Goal: Task Accomplishment & Management: Use online tool/utility

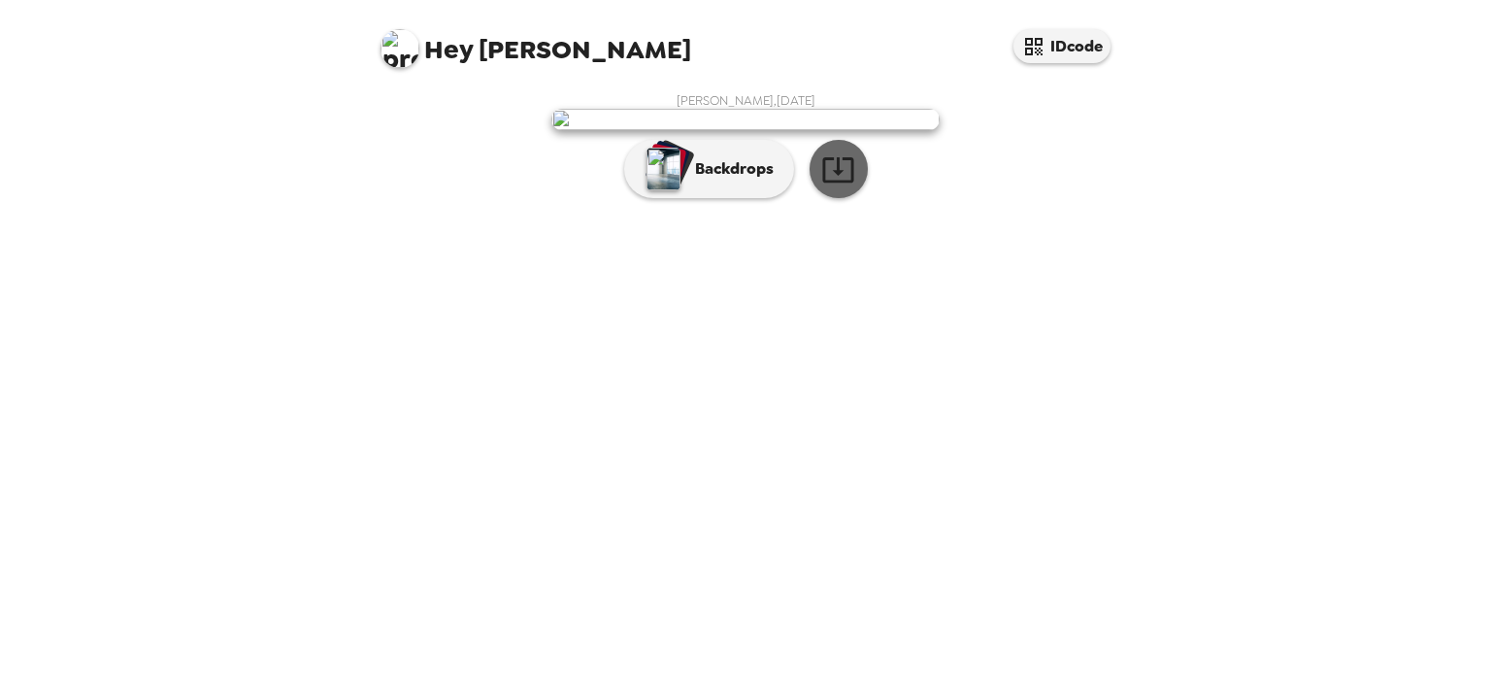
click at [822, 186] on icon "button" at bounding box center [838, 169] width 34 height 34
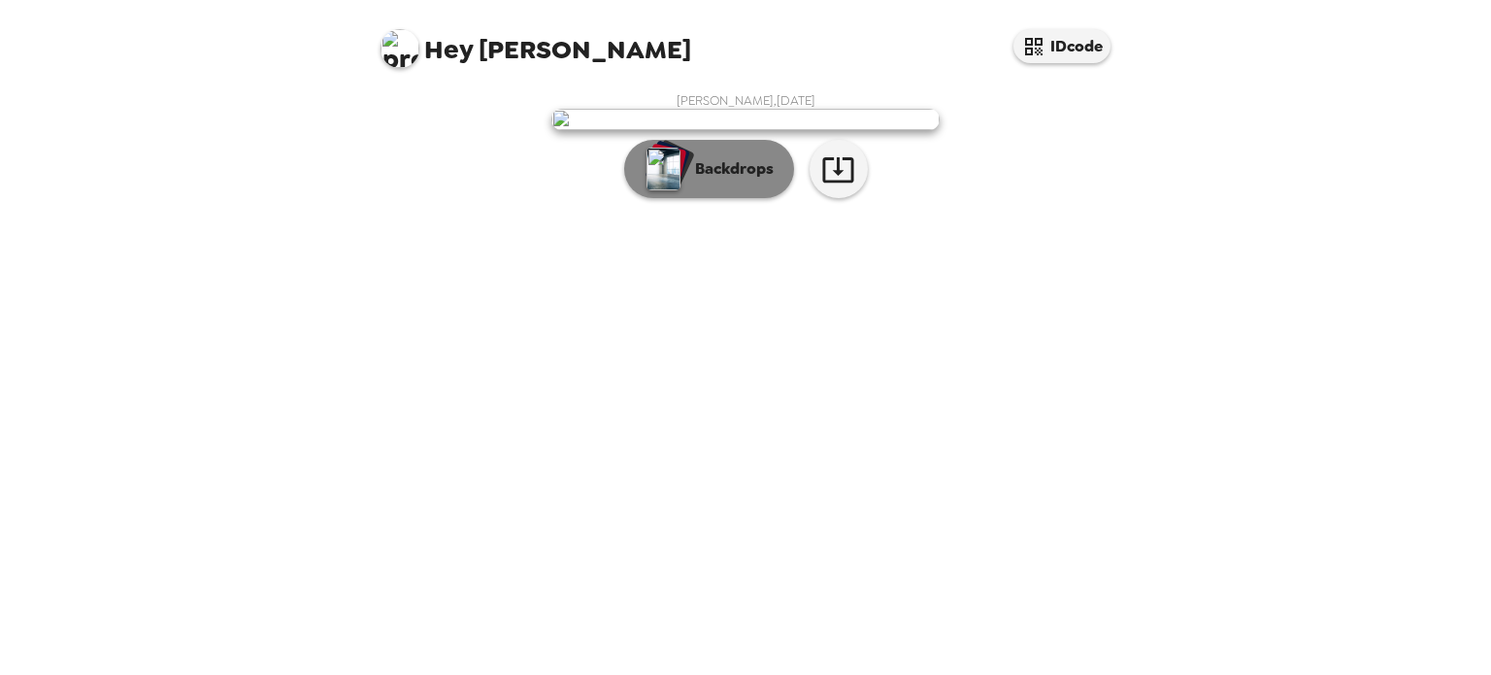
click at [736, 181] on p "Backdrops" at bounding box center [729, 168] width 88 height 23
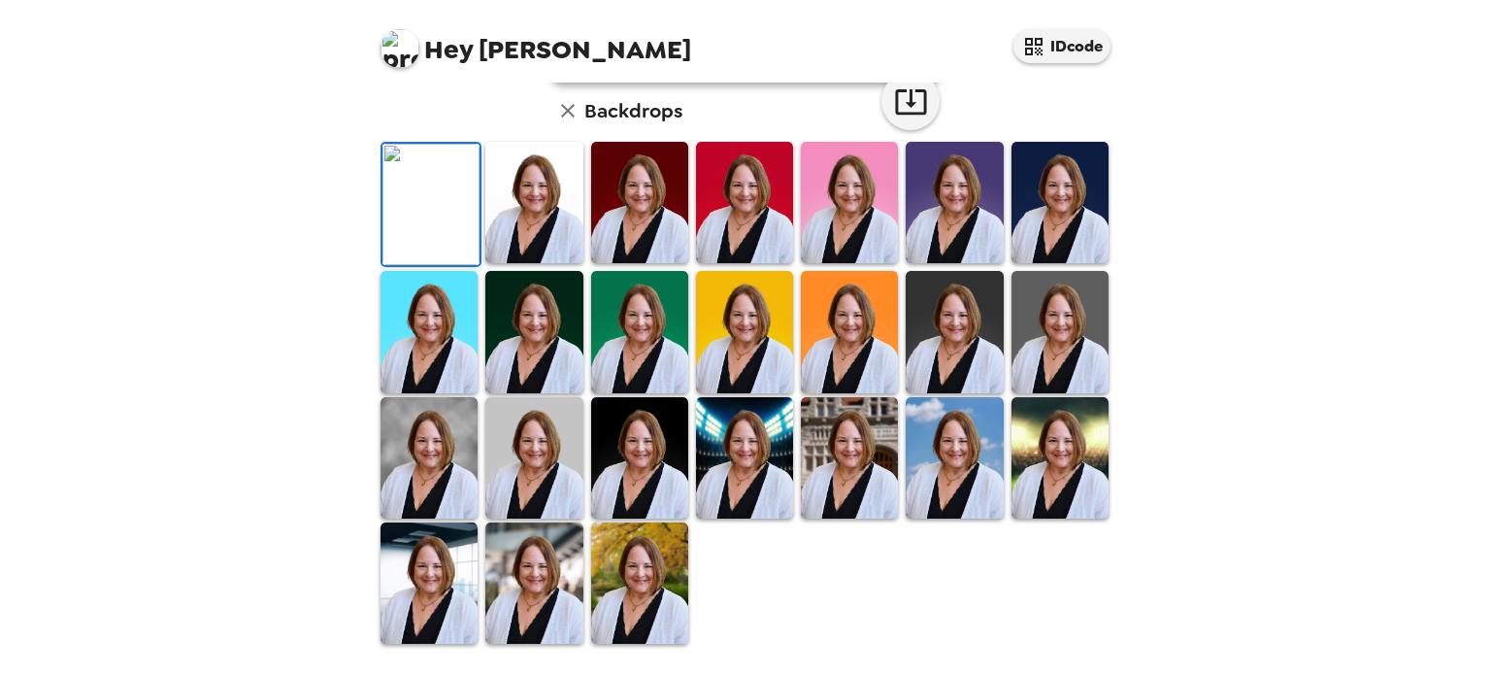
scroll to position [502, 0]
click at [543, 592] on img at bounding box center [533, 582] width 97 height 121
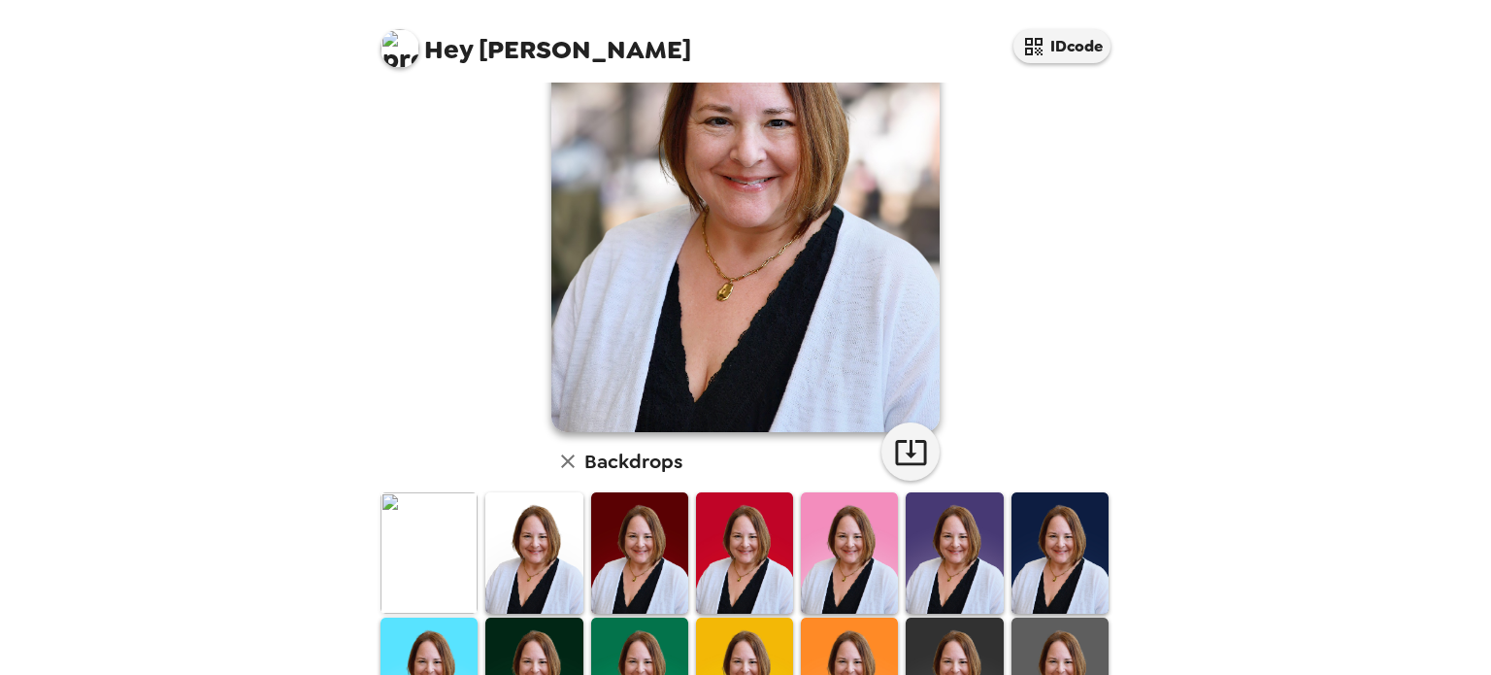
scroll to position [113, 0]
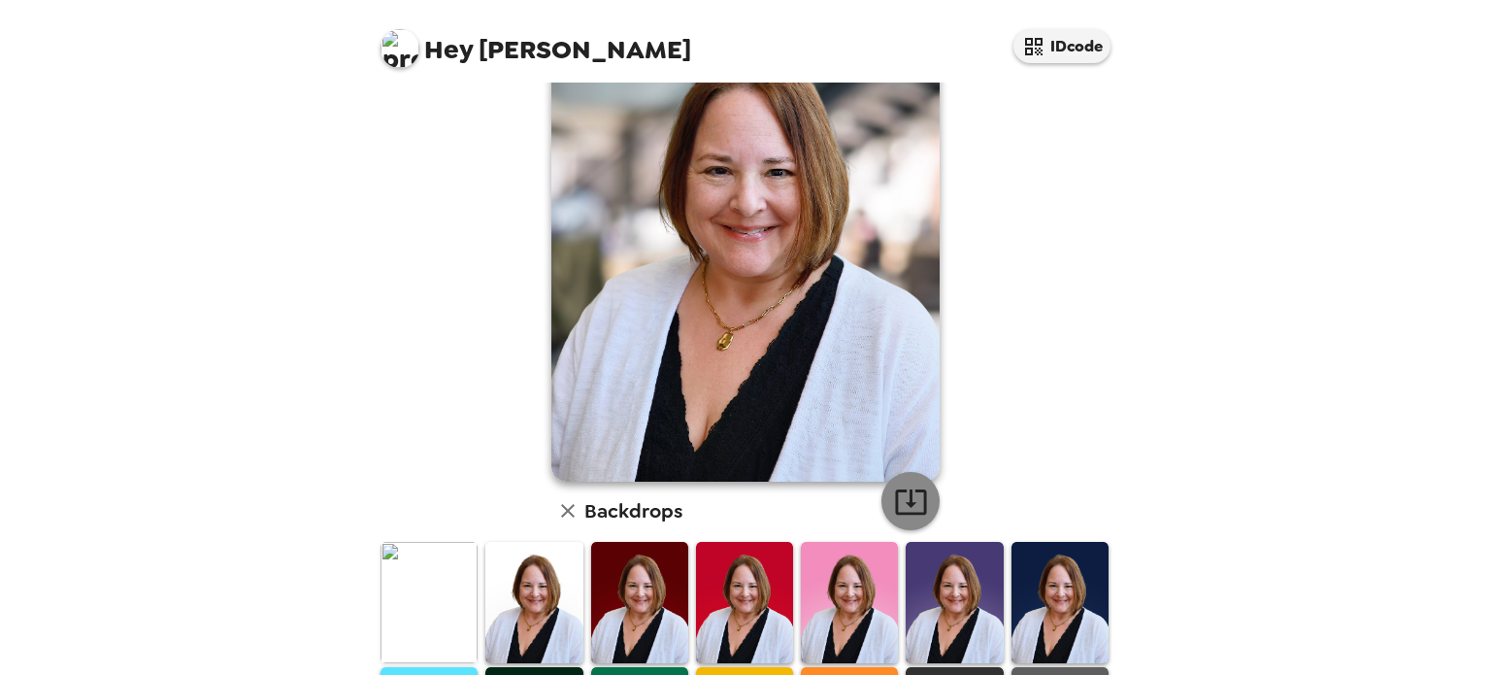
click at [904, 499] on icon "button" at bounding box center [910, 501] width 31 height 25
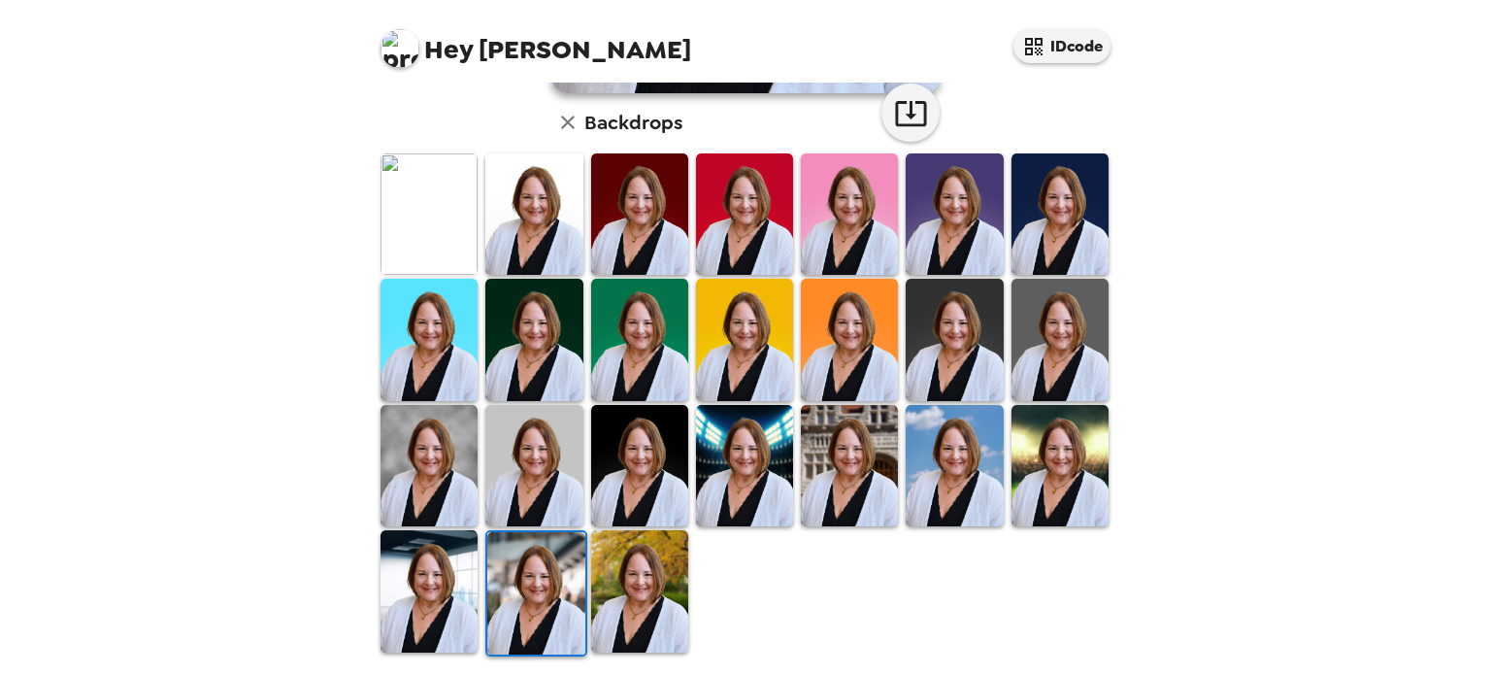
click at [415, 578] on img at bounding box center [429, 590] width 97 height 121
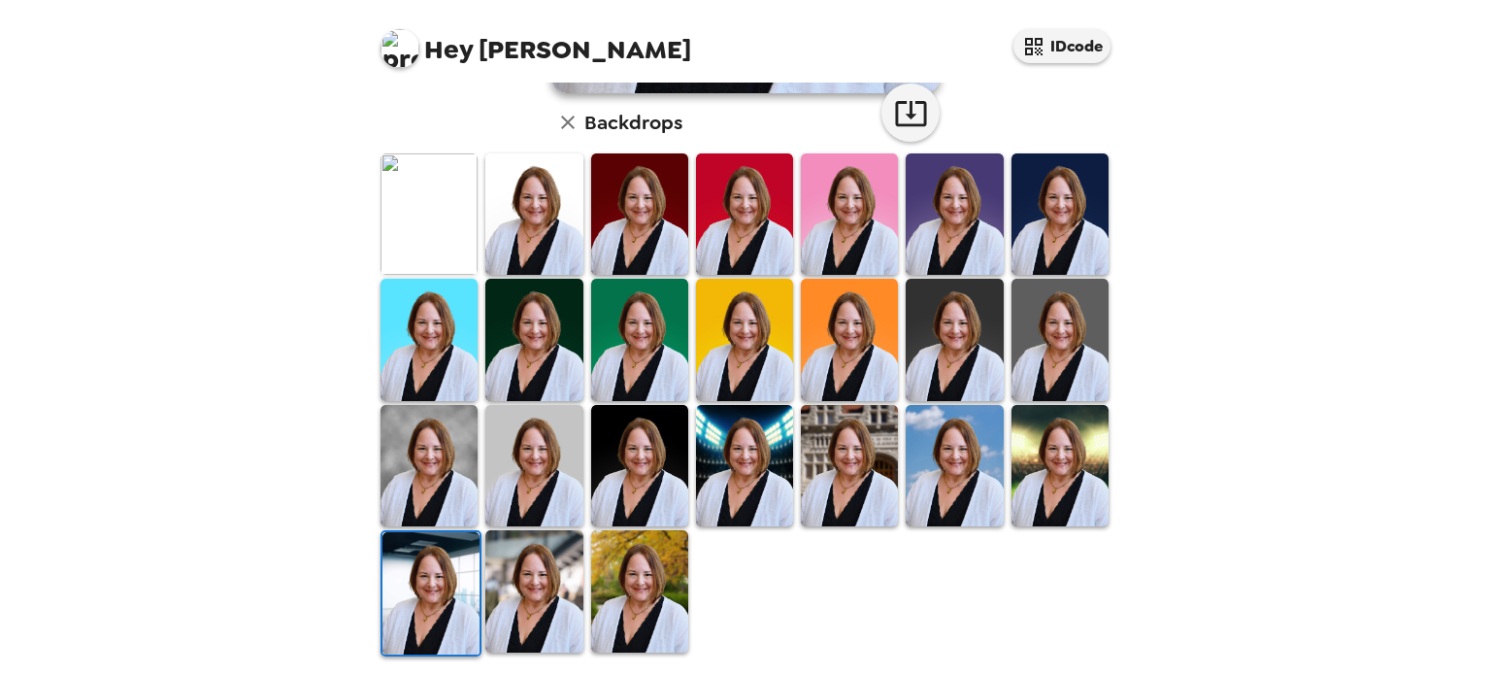
click at [501, 209] on img at bounding box center [533, 213] width 97 height 121
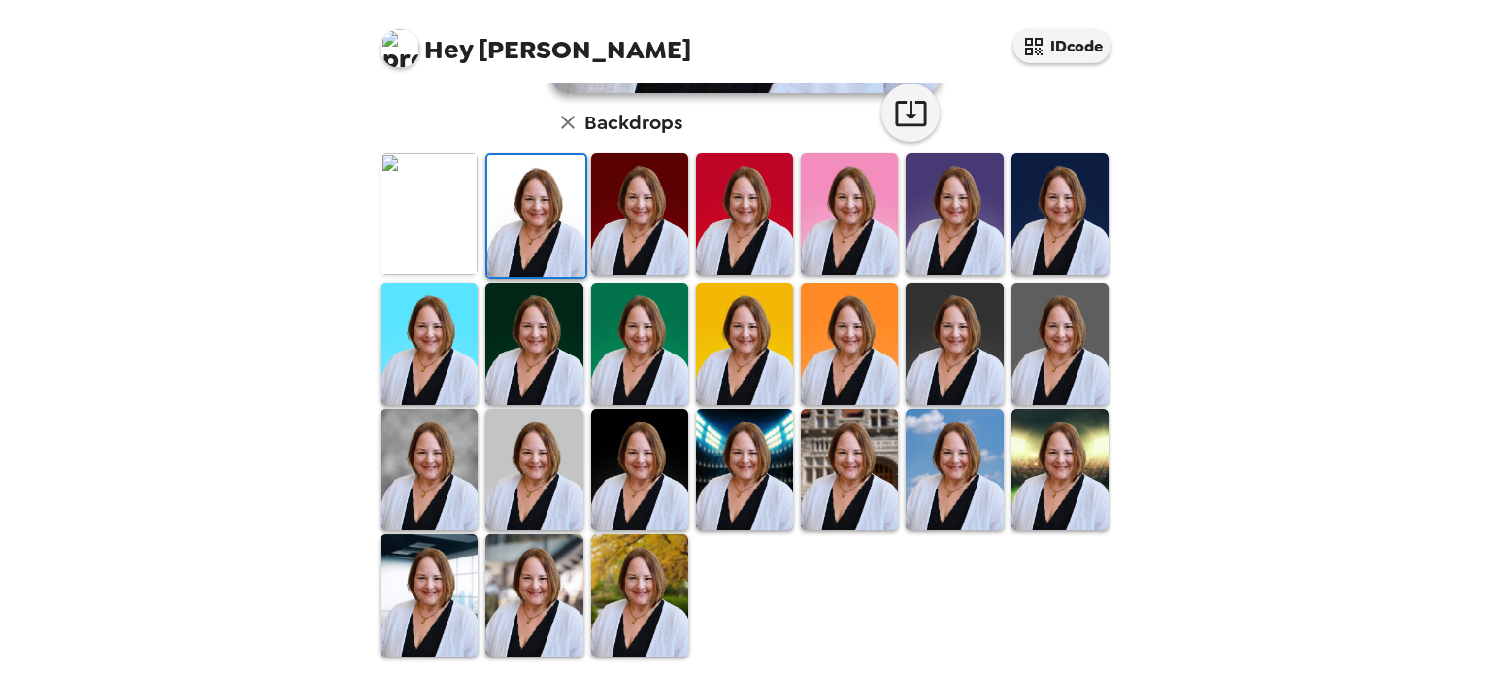
click at [936, 474] on img at bounding box center [954, 469] width 97 height 121
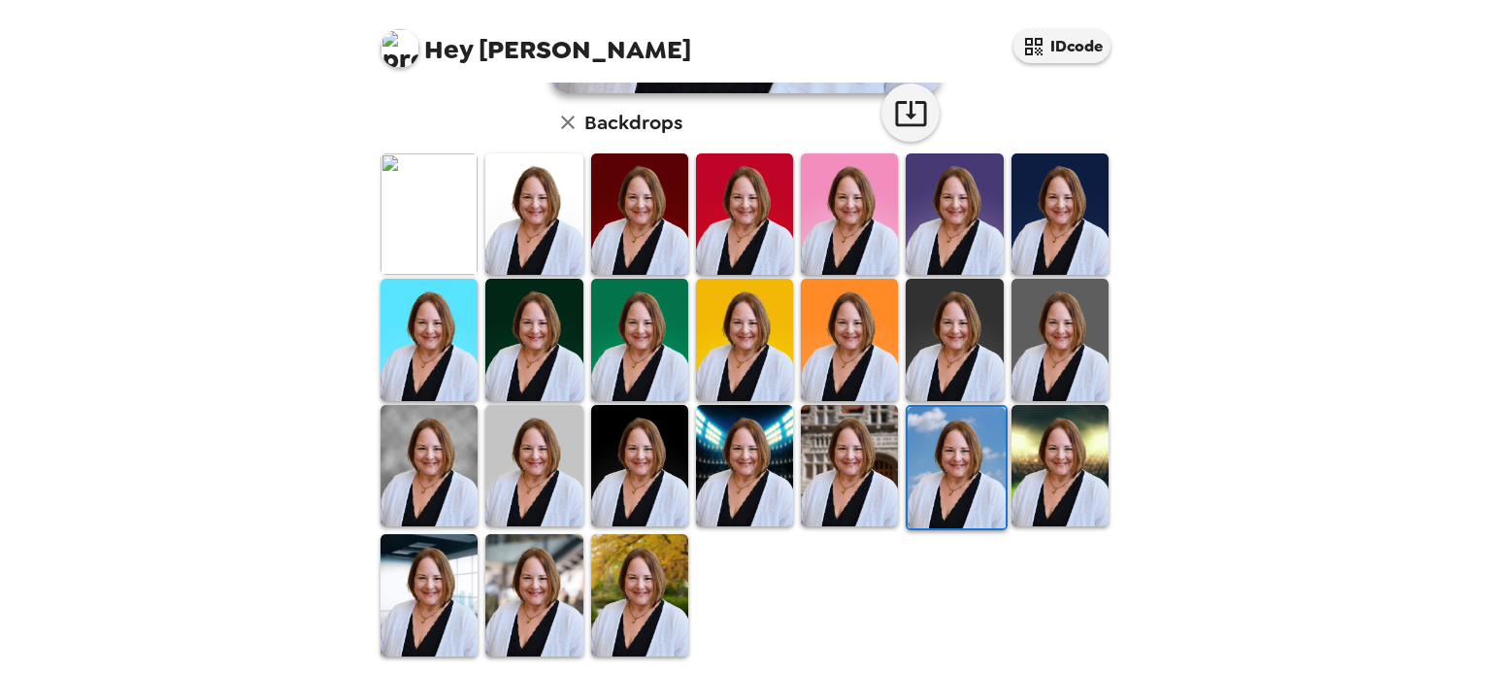
click at [633, 472] on img at bounding box center [639, 465] width 97 height 121
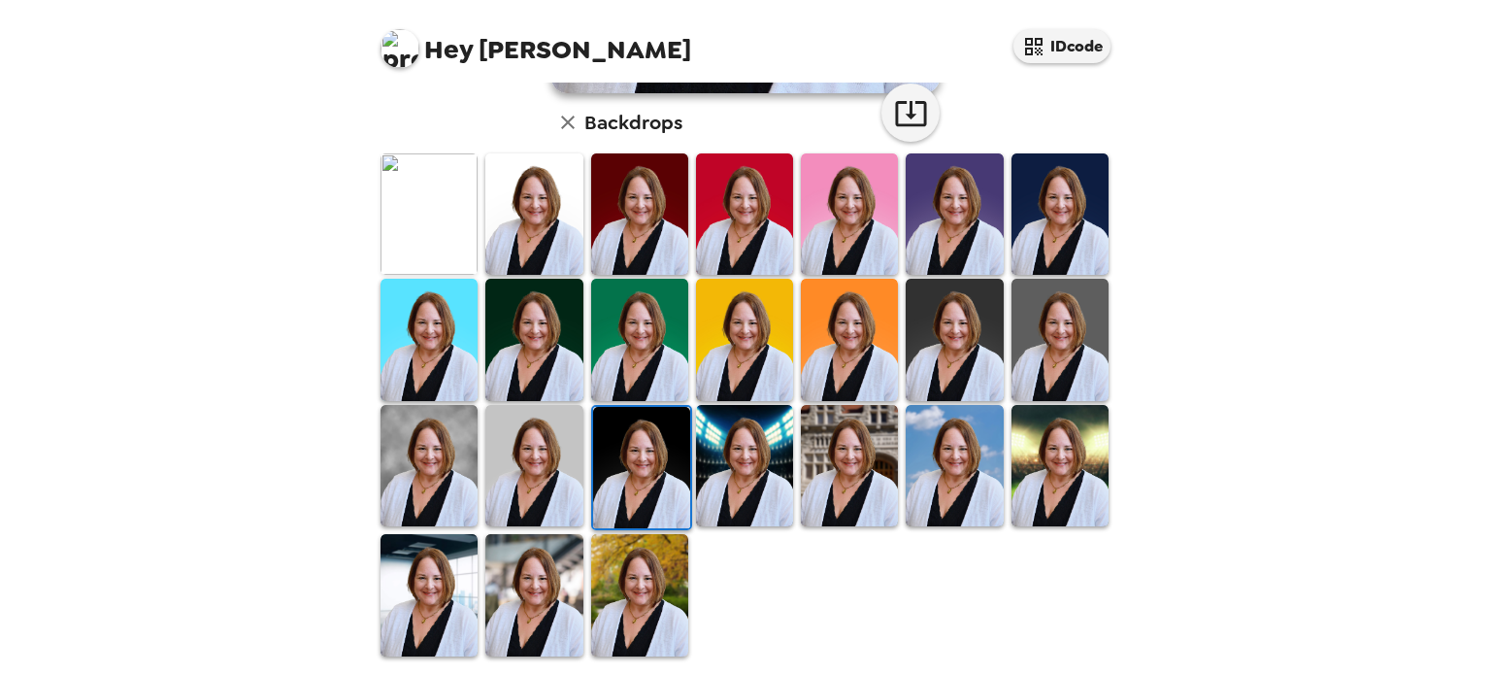
click at [449, 468] on img at bounding box center [429, 465] width 97 height 121
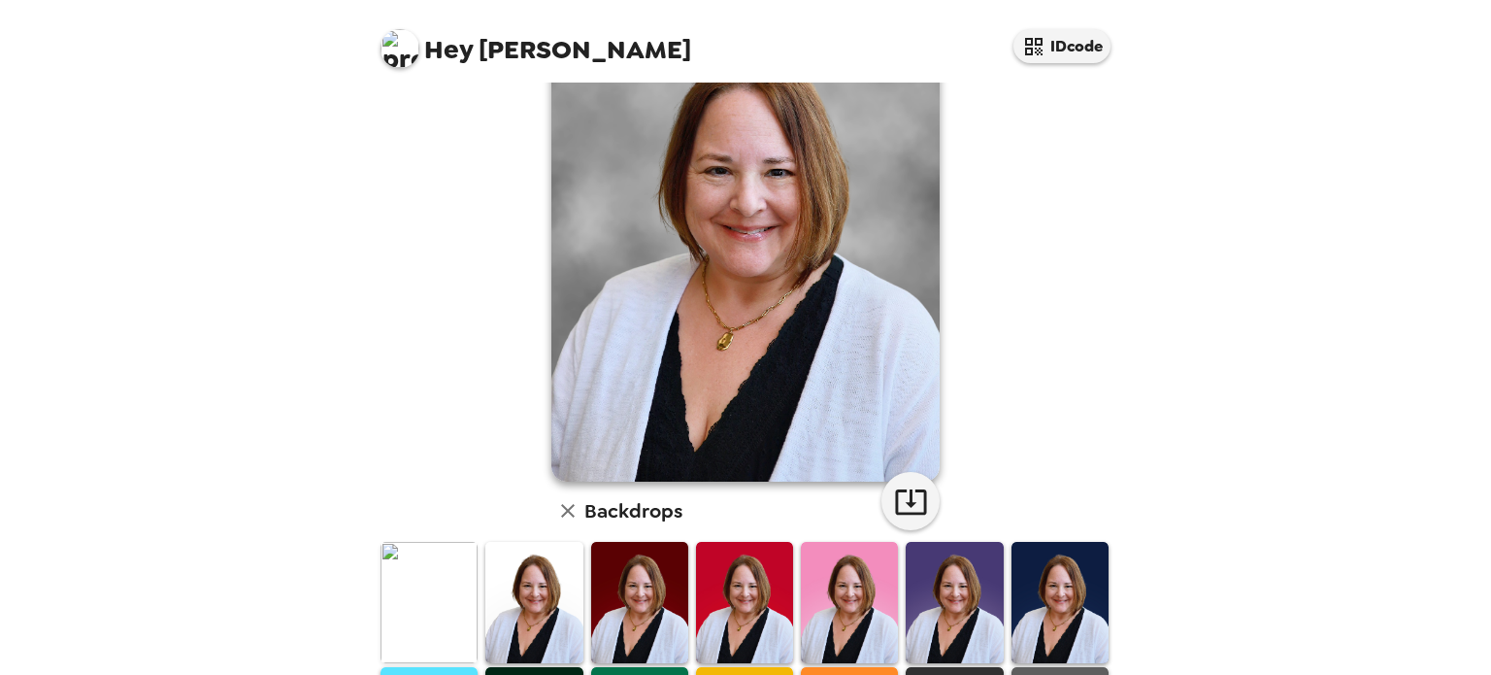
scroll to position [210, 0]
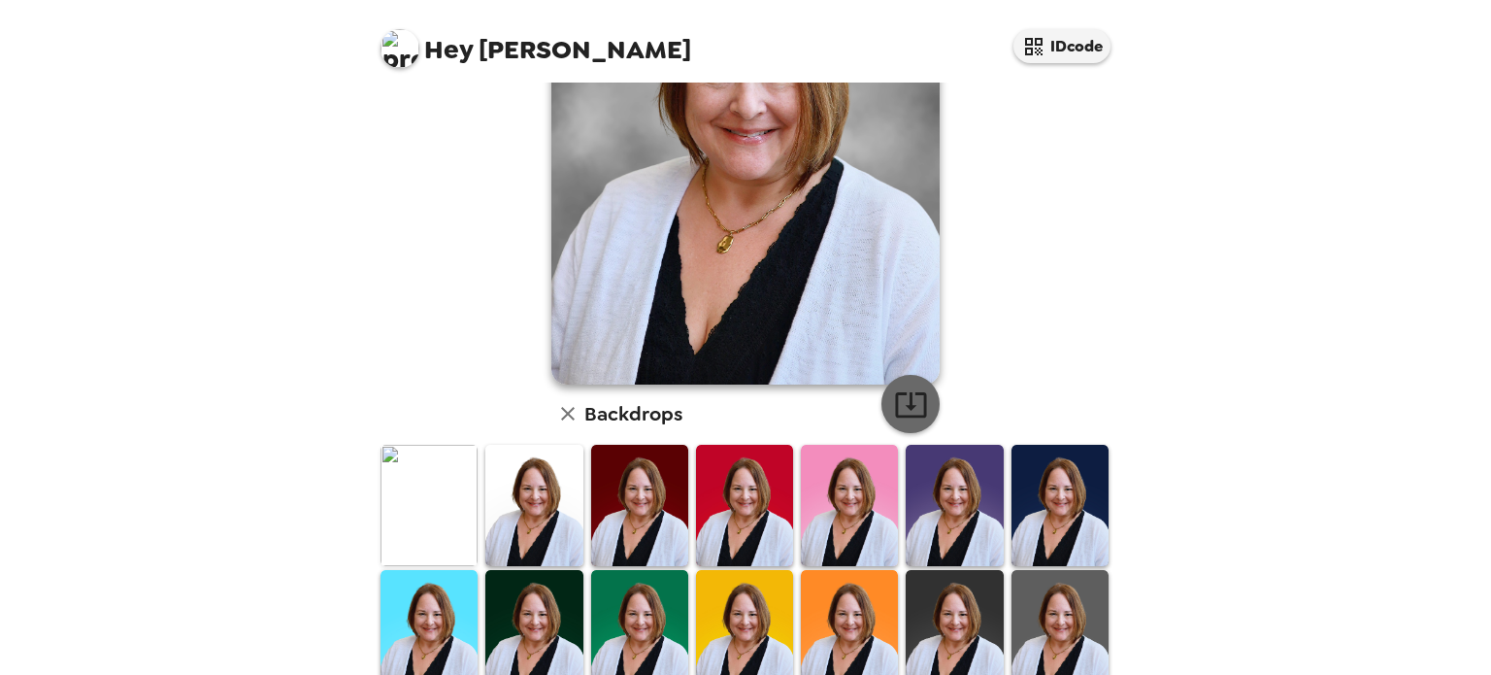
click at [920, 404] on button "button" at bounding box center [910, 404] width 58 height 58
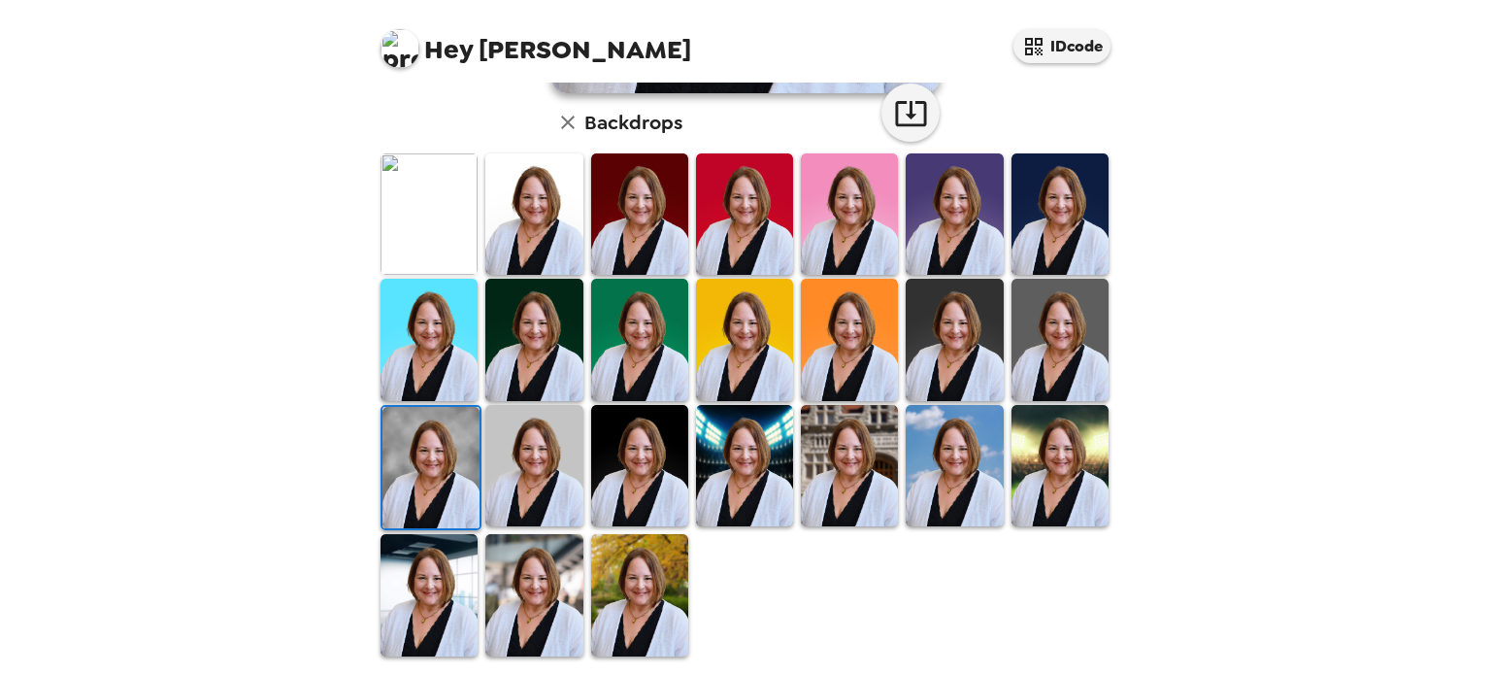
scroll to position [0, 0]
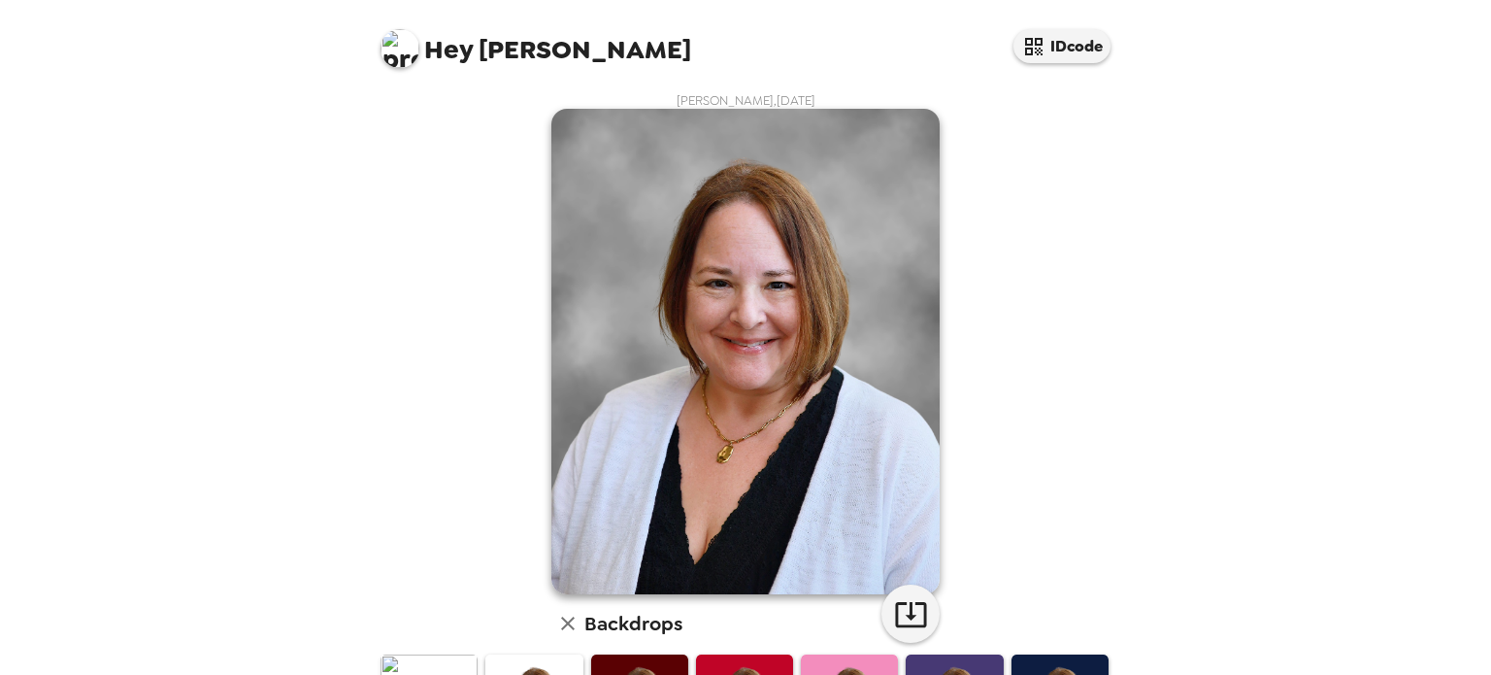
click at [1406, 327] on div "Hey [PERSON_NAME] IDcode [PERSON_NAME] , [DATE] Backdrops" at bounding box center [745, 337] width 1491 height 675
click at [1037, 317] on div "[PERSON_NAME] , [DATE] Backdrops" at bounding box center [746, 625] width 738 height 1067
click at [1070, 48] on button "IDcode" at bounding box center [1061, 46] width 97 height 34
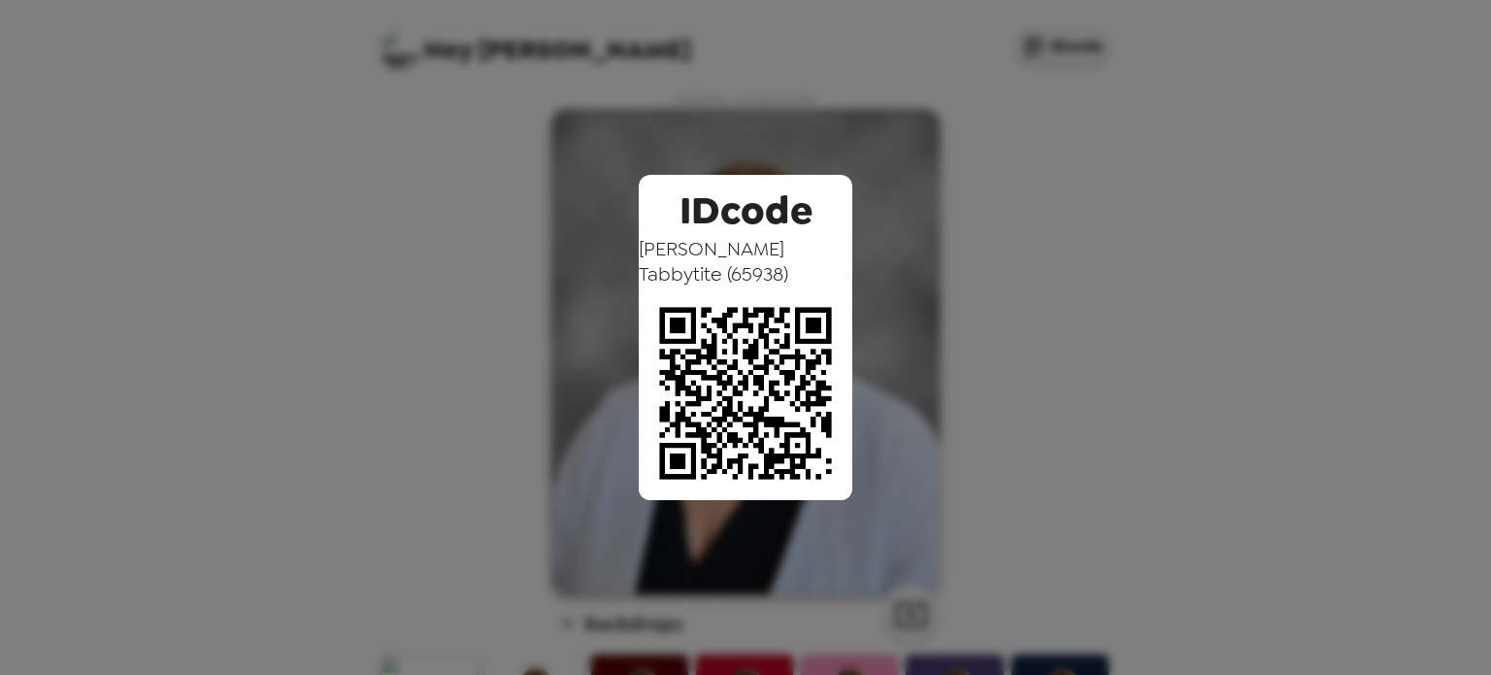
click at [1086, 307] on div "IDcode [PERSON_NAME] ( 65938 )" at bounding box center [745, 337] width 1491 height 675
